Goal: Check status: Check status

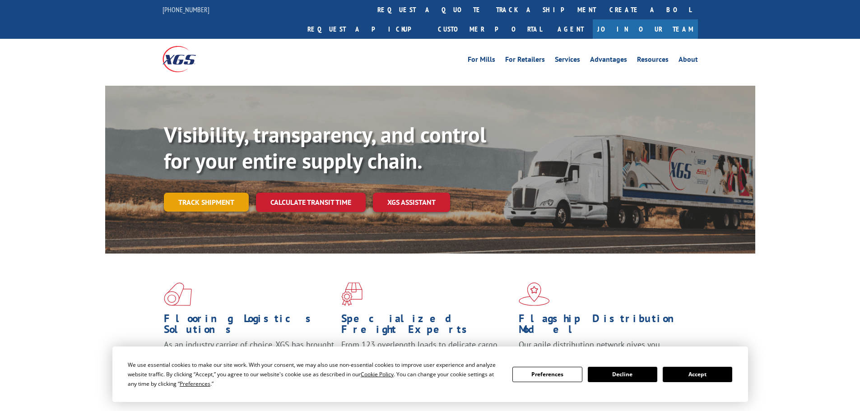
click at [199, 193] on link "Track shipment" at bounding box center [206, 202] width 85 height 19
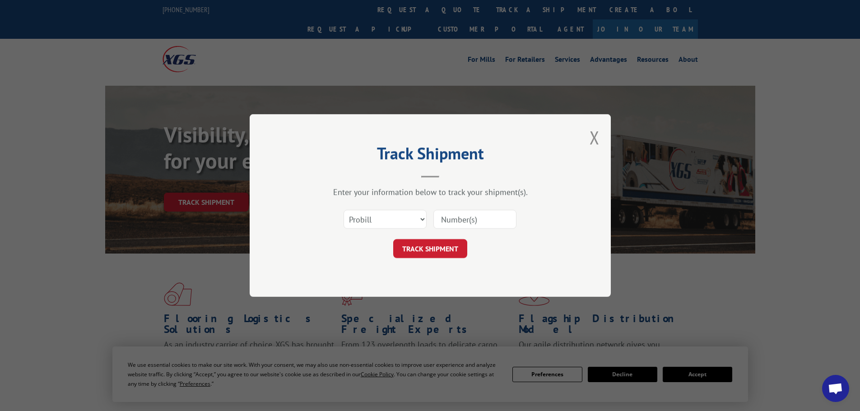
click at [479, 219] on input at bounding box center [474, 219] width 83 height 19
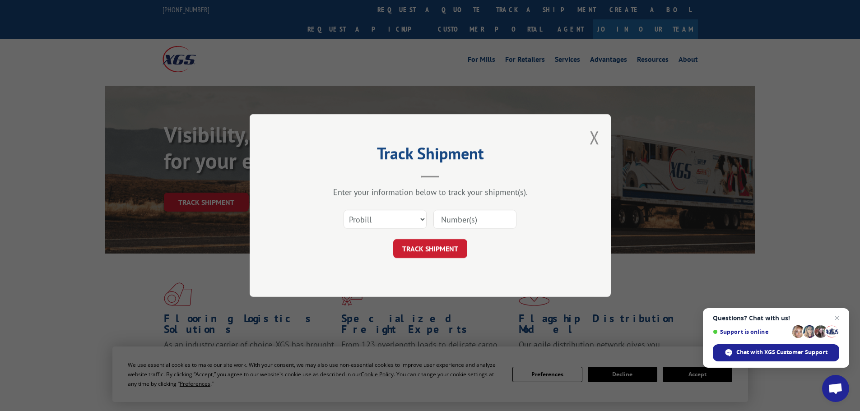
click at [463, 219] on input at bounding box center [474, 219] width 83 height 19
paste input "536254873"
type input "536254873"
click at [445, 249] on button "TRACK SHIPMENT" at bounding box center [430, 248] width 74 height 19
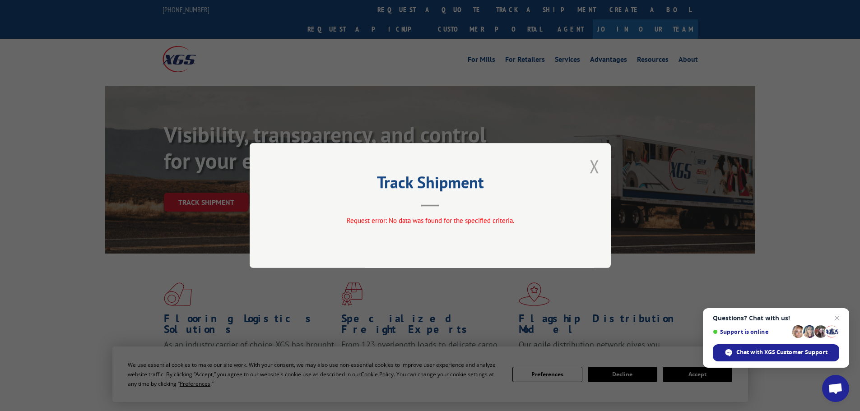
click at [591, 173] on button "Close modal" at bounding box center [595, 166] width 10 height 24
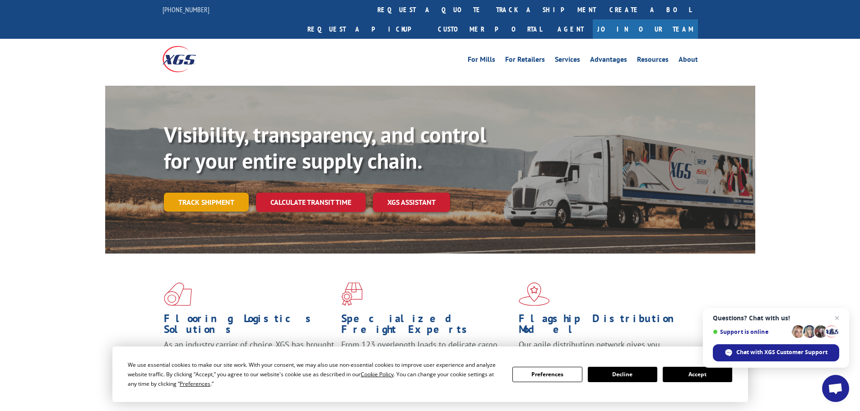
click at [220, 193] on link "Track shipment" at bounding box center [206, 202] width 85 height 19
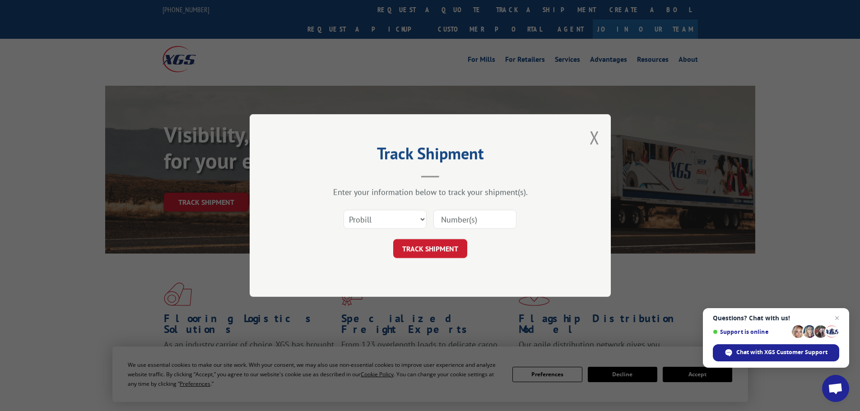
click at [471, 225] on input at bounding box center [474, 219] width 83 height 19
paste input "1700924986"
type input "1700924986"
click at [441, 249] on button "TRACK SHIPMENT" at bounding box center [430, 248] width 74 height 19
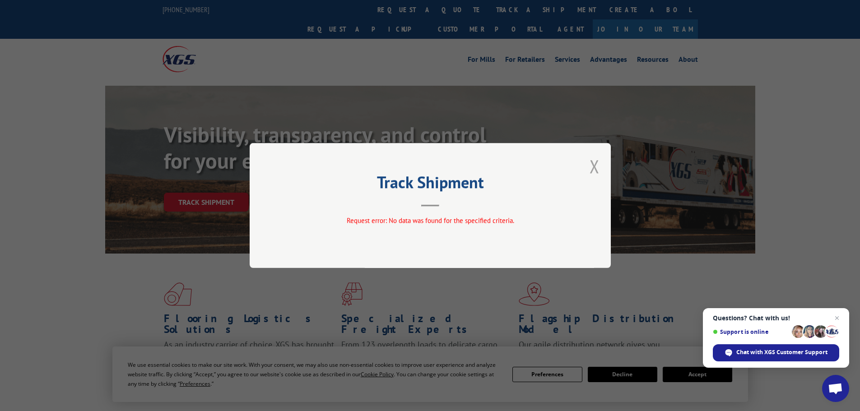
click at [594, 167] on button "Close modal" at bounding box center [595, 166] width 10 height 24
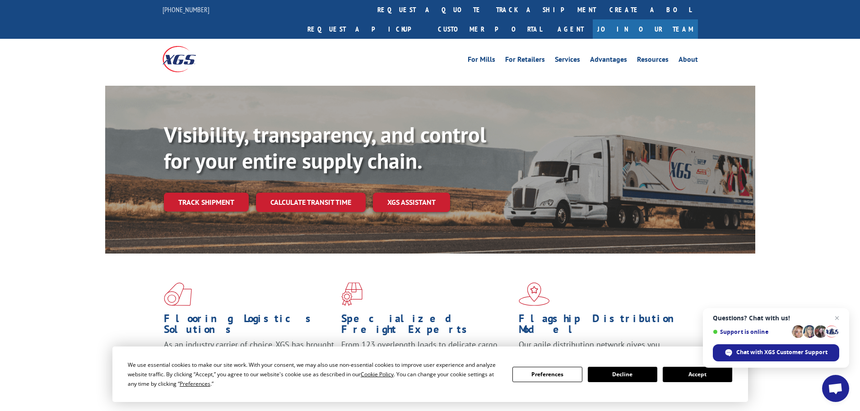
drag, startPoint x: 203, startPoint y: 182, endPoint x: 353, endPoint y: 182, distance: 149.9
click at [205, 193] on link "Track shipment" at bounding box center [206, 202] width 85 height 19
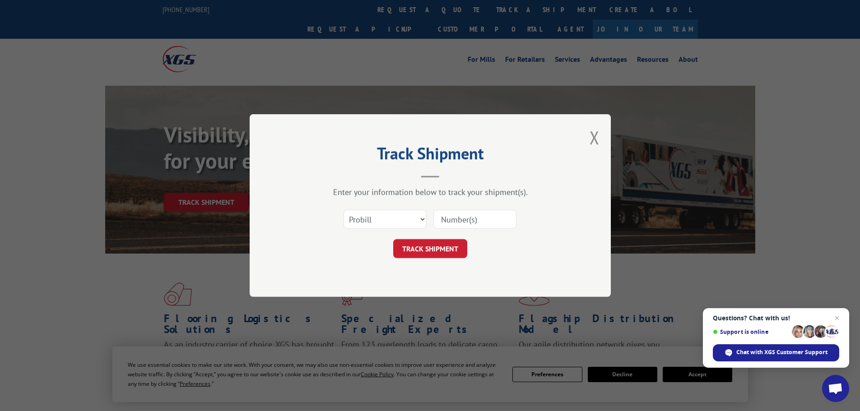
click at [495, 215] on input at bounding box center [474, 219] width 83 height 19
paste input "17611815"
type input "17611815"
click at [440, 248] on button "TRACK SHIPMENT" at bounding box center [430, 248] width 74 height 19
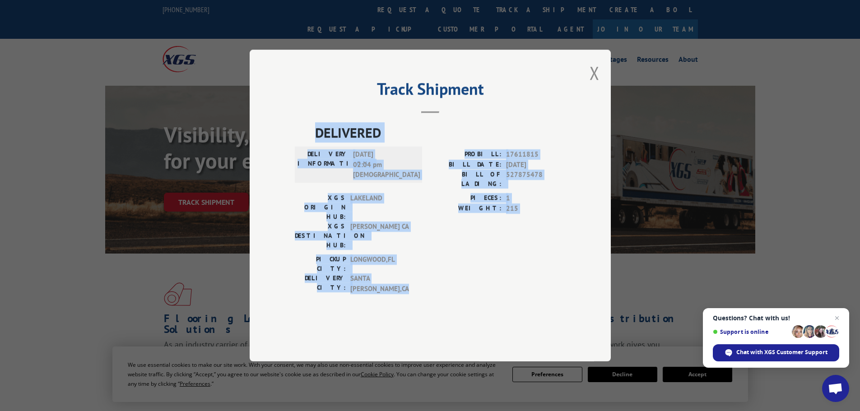
drag, startPoint x: 523, startPoint y: 286, endPoint x: 312, endPoint y: 152, distance: 249.9
click at [312, 152] on div "DELIVERED DELIVERY INFORMATION: [DATE] 02:04 pm [PERSON_NAME]: 17611815 BILL DA…" at bounding box center [430, 222] width 271 height 200
copy div "DELIVERED DELIVERY INFORMATION: [DATE] 02:04 pm [PERSON_NAME]: 17611815 BILL DA…"
click at [592, 85] on button "Close modal" at bounding box center [595, 73] width 10 height 24
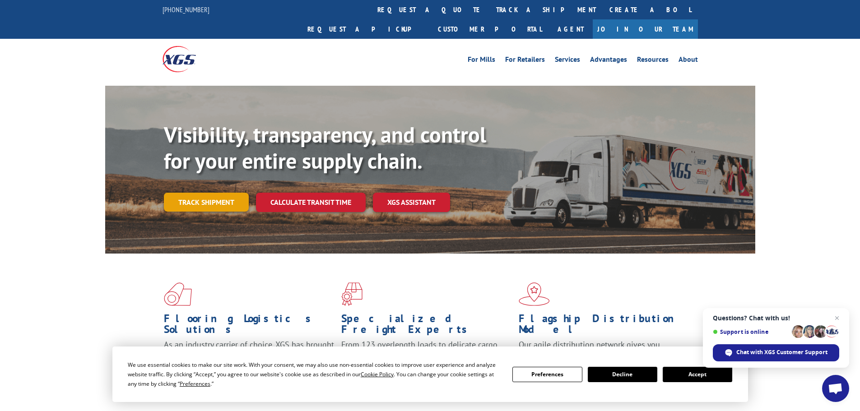
click at [211, 193] on link "Track shipment" at bounding box center [206, 202] width 85 height 19
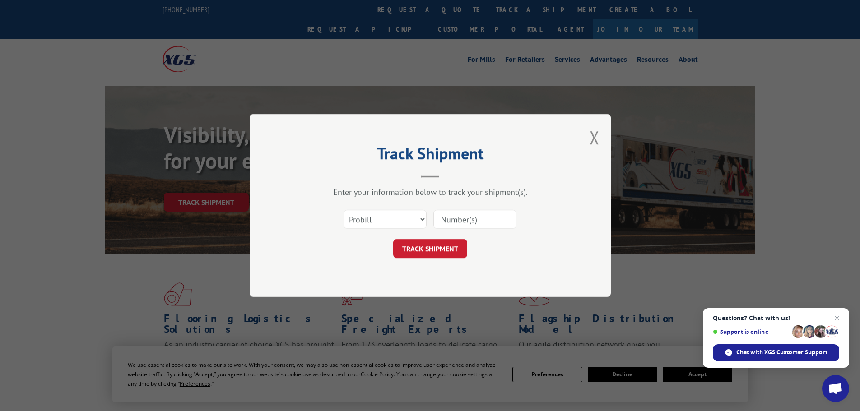
click at [481, 217] on input at bounding box center [474, 219] width 83 height 19
paste input "17611815"
type input "17611815"
drag, startPoint x: 434, startPoint y: 250, endPoint x: 452, endPoint y: 250, distance: 18.1
click at [438, 248] on button "TRACK SHIPMENT" at bounding box center [430, 248] width 74 height 19
